Goal: Browse casually: Explore the website without a specific task or goal

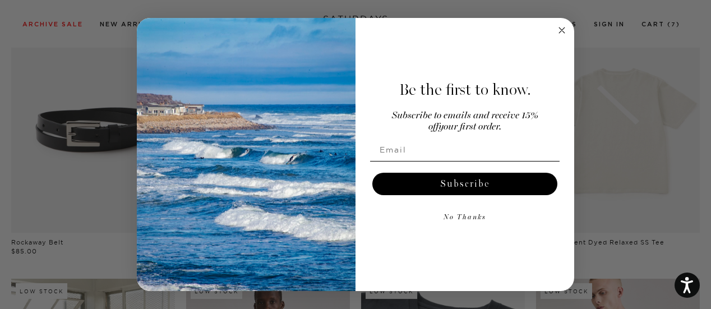
click at [559, 29] on circle "Close dialog" at bounding box center [562, 30] width 13 height 13
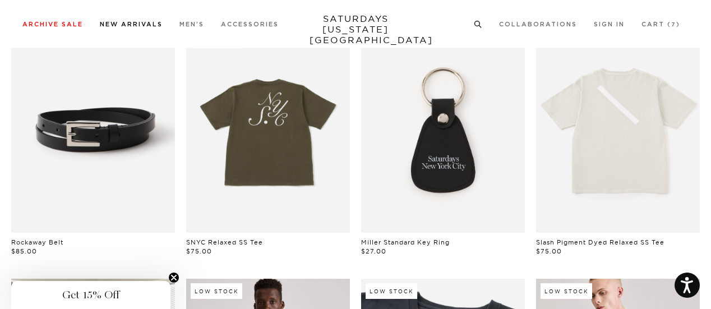
click at [113, 22] on link "New Arrivals" at bounding box center [131, 24] width 63 height 6
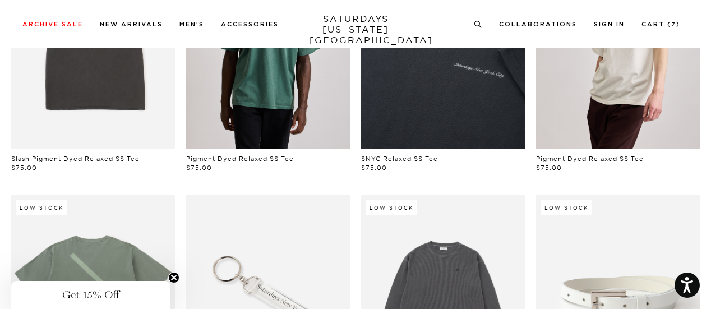
scroll to position [708, 0]
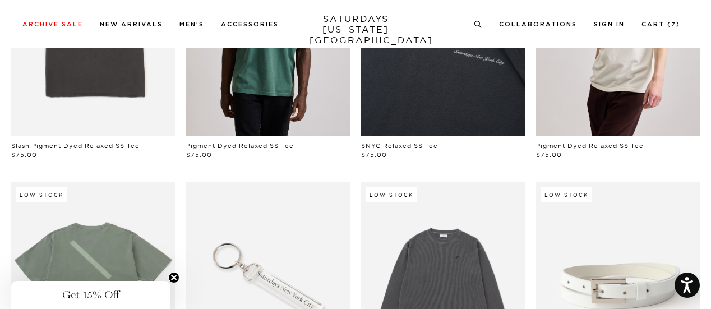
click at [173, 276] on icon "Close teaser" at bounding box center [174, 277] width 4 height 4
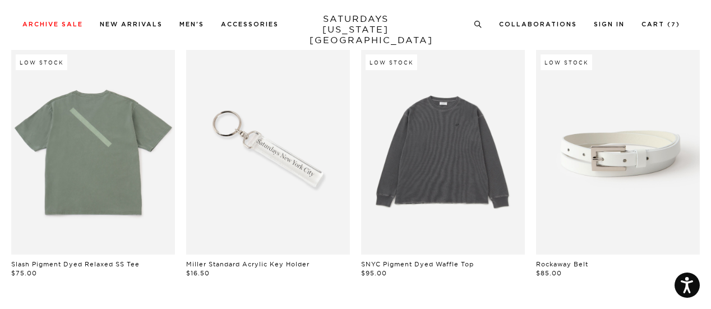
scroll to position [842, 0]
